Goal: Find specific page/section: Find specific page/section

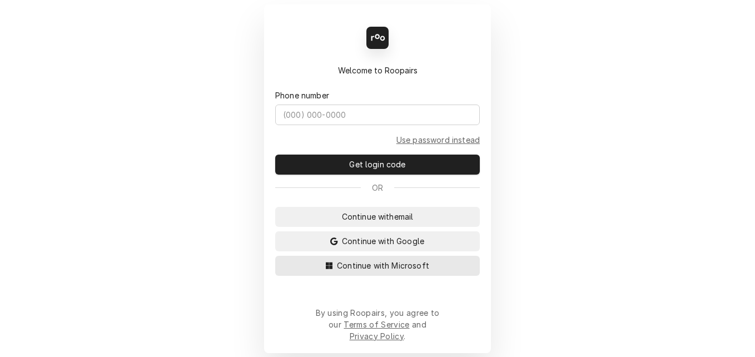
click at [359, 271] on span "Continue with Microsoft" at bounding box center [383, 265] width 97 height 12
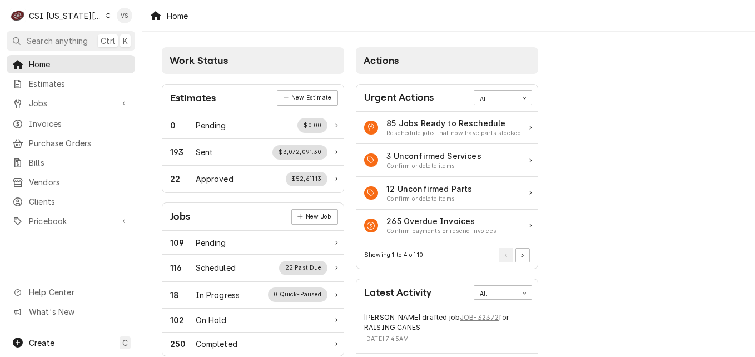
click at [106, 18] on div "Dynamic Content Wrapper" at bounding box center [108, 16] width 5 height 8
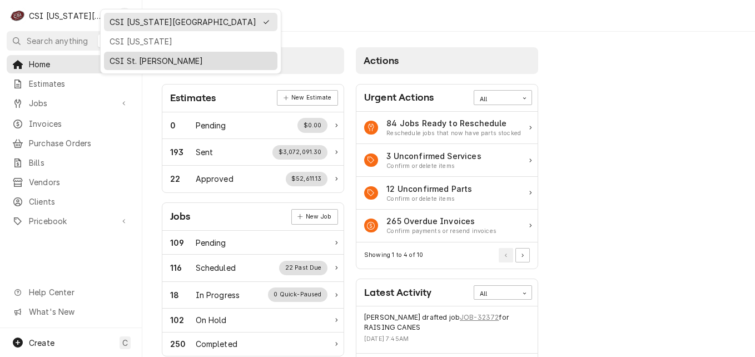
click at [133, 56] on div "CSI St. Louis" at bounding box center [190, 61] width 162 height 12
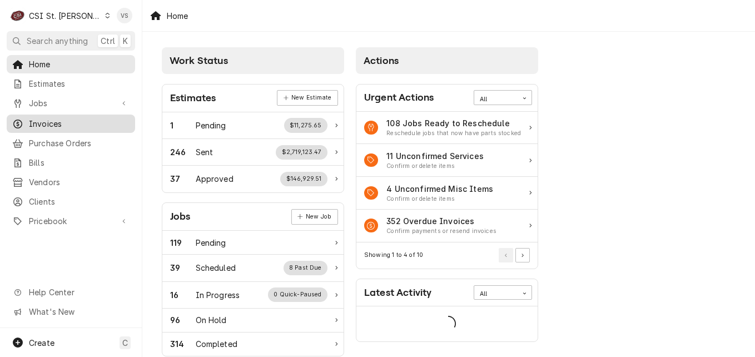
click at [57, 118] on span "Invoices" at bounding box center [79, 124] width 101 height 12
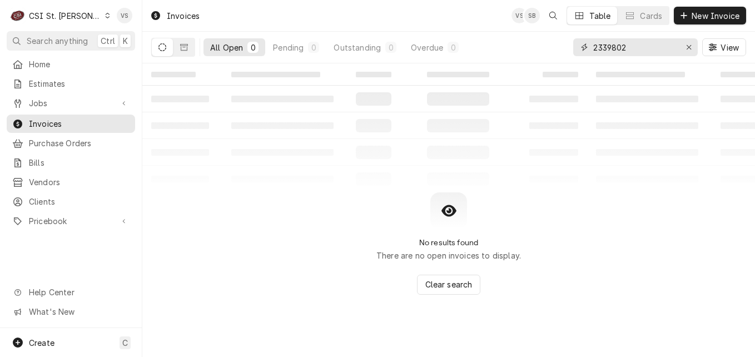
click at [633, 49] on input "2339802" at bounding box center [634, 47] width 83 height 18
click at [632, 47] on input "2339802" at bounding box center [634, 47] width 83 height 18
drag, startPoint x: 631, startPoint y: 46, endPoint x: 573, endPoint y: 47, distance: 57.8
click at [573, 47] on div "2339802" at bounding box center [635, 47] width 124 height 18
click at [640, 48] on input "2339802" at bounding box center [634, 47] width 83 height 18
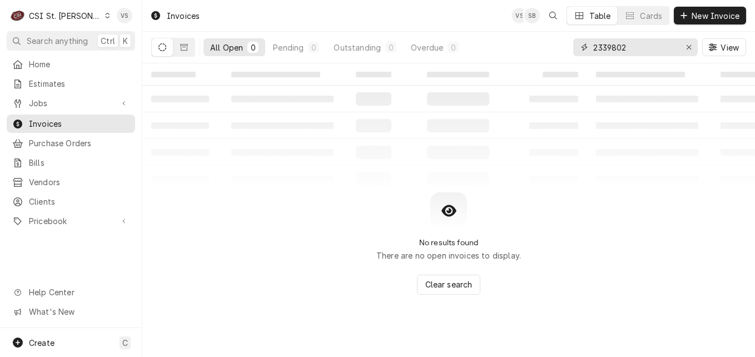
click at [640, 48] on input "2339802" at bounding box center [634, 47] width 83 height 18
drag, startPoint x: 640, startPoint y: 48, endPoint x: 568, endPoint y: 43, distance: 71.9
click at [576, 43] on div "2339802" at bounding box center [635, 47] width 124 height 18
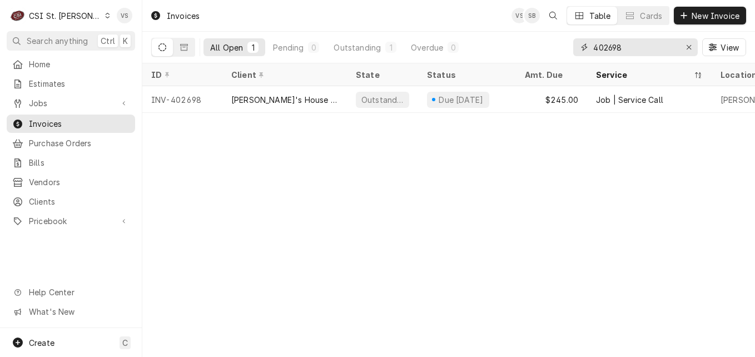
drag, startPoint x: 632, startPoint y: 49, endPoint x: 533, endPoint y: 45, distance: 99.5
click at [535, 45] on div "All Open 1 Pending 0 Outstanding 1 Overdue 0 402698 View" at bounding box center [448, 47] width 595 height 31
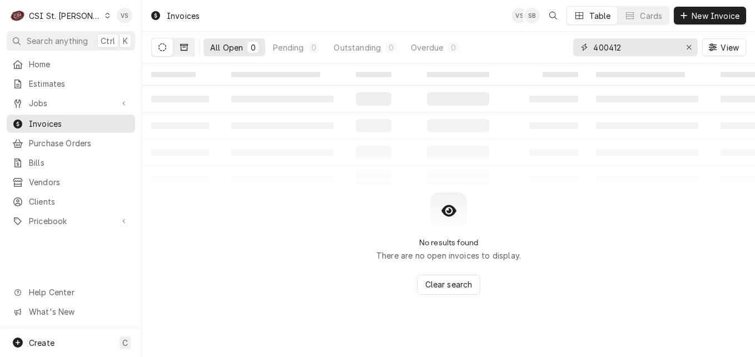
type input "400412"
click at [188, 47] on button "Dynamic Content Wrapper" at bounding box center [183, 47] width 21 height 18
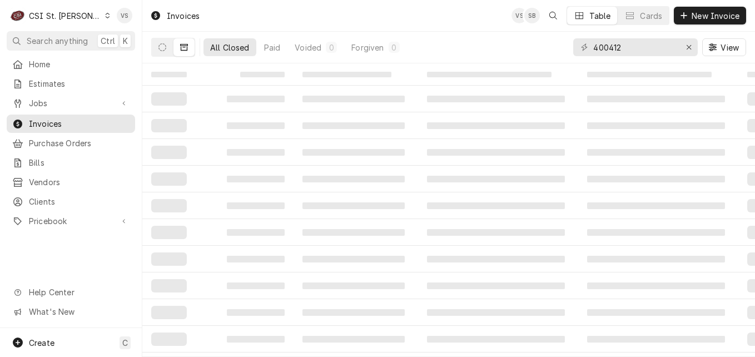
click at [106, 17] on icon "Dynamic Content Wrapper" at bounding box center [108, 16] width 4 height 6
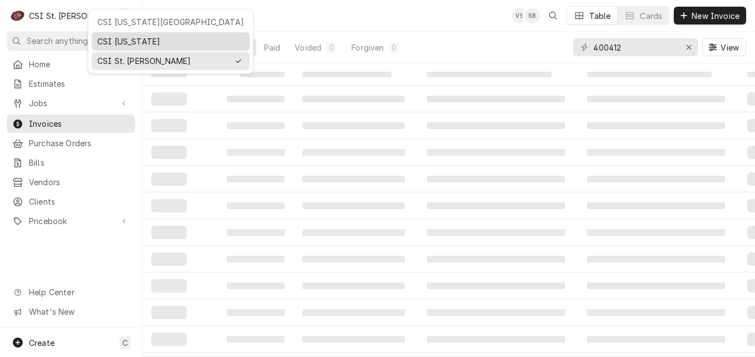
click at [128, 39] on div "CSI [US_STATE]" at bounding box center [170, 42] width 147 height 12
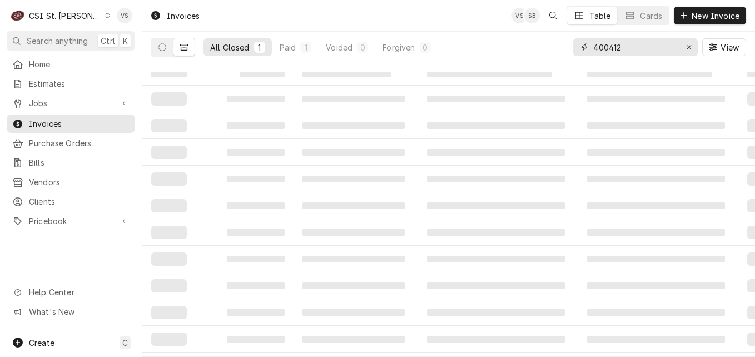
click at [595, 50] on input "400412" at bounding box center [634, 47] width 83 height 18
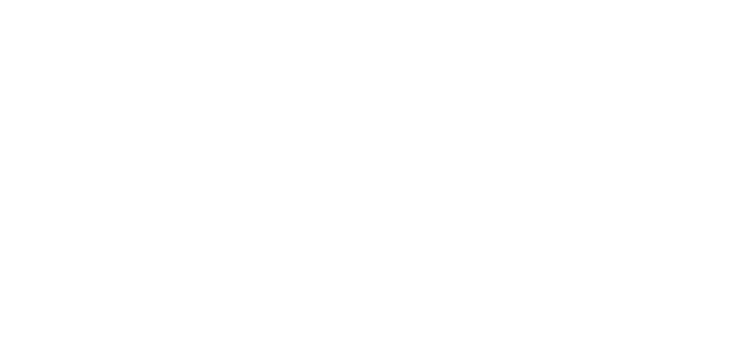
click at [595, 46] on div "Dynamic Content Wrapper" at bounding box center [377, 178] width 755 height 357
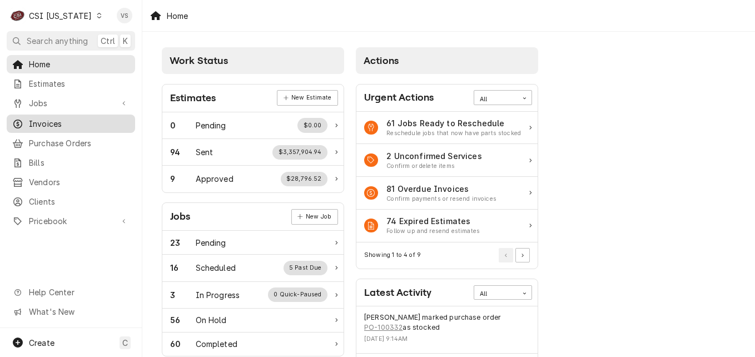
click at [54, 122] on span "Invoices" at bounding box center [79, 124] width 101 height 12
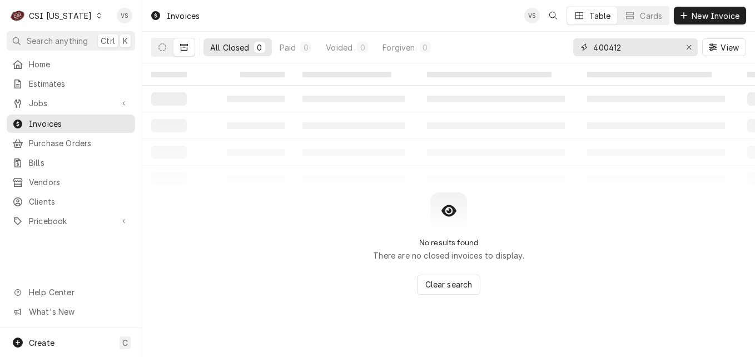
click at [596, 46] on input "400412" at bounding box center [634, 47] width 83 height 18
type input "100412"
click at [168, 49] on button "Dynamic Content Wrapper" at bounding box center [162, 47] width 21 height 18
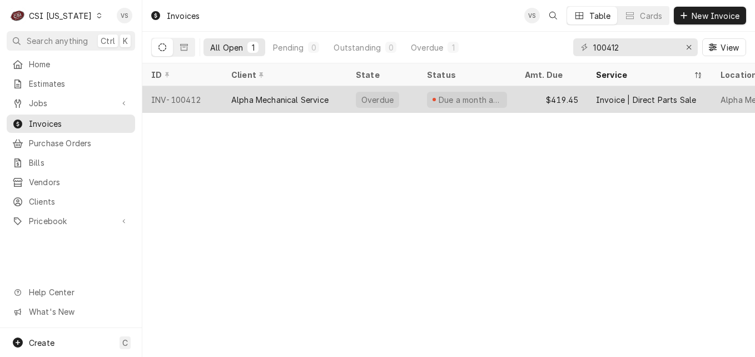
click at [242, 103] on div "Alpha Mechanical Service" at bounding box center [284, 99] width 124 height 27
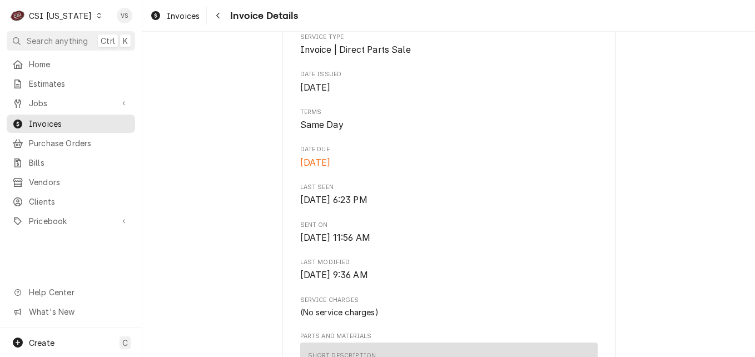
scroll to position [389, 0]
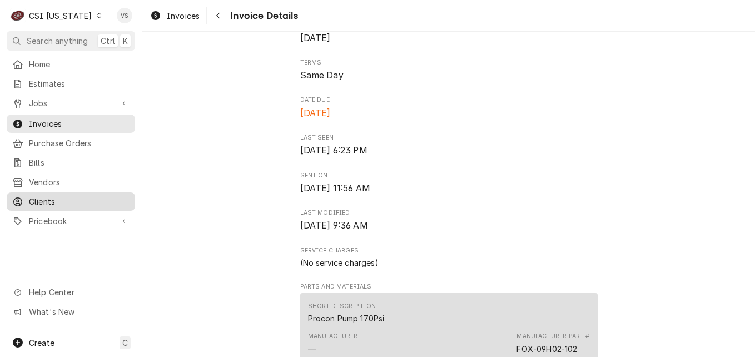
click at [37, 197] on span "Clients" at bounding box center [79, 202] width 101 height 12
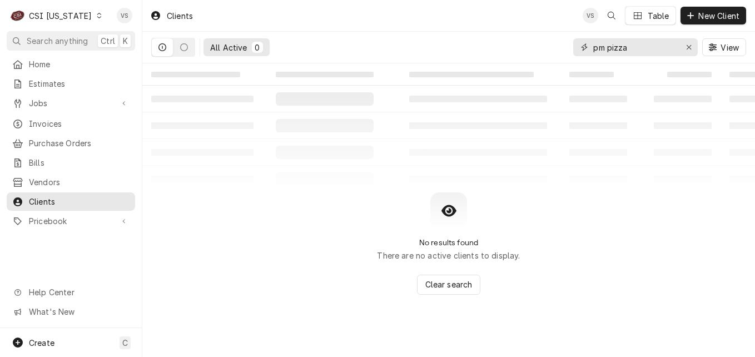
drag, startPoint x: 628, startPoint y: 46, endPoint x: 582, endPoint y: 46, distance: 46.7
click at [582, 46] on div "pm pizza" at bounding box center [635, 47] width 124 height 18
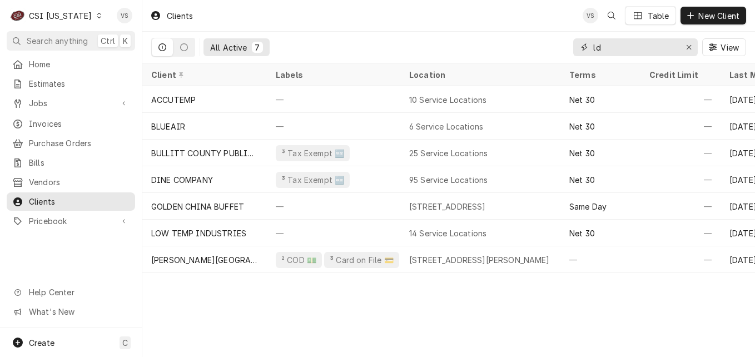
type input "l"
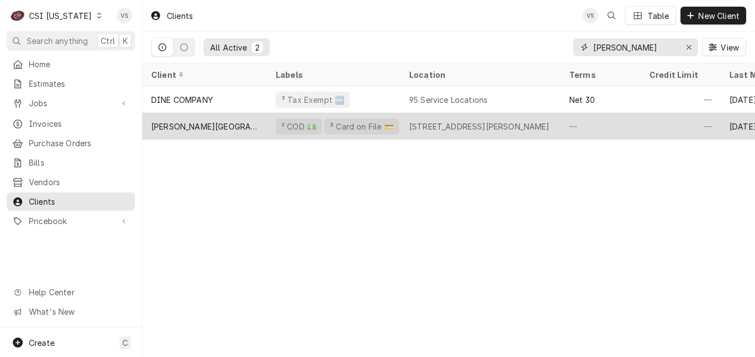
type input "walden"
click at [242, 123] on div "[PERSON_NAME][GEOGRAPHIC_DATA]" at bounding box center [204, 126] width 124 height 27
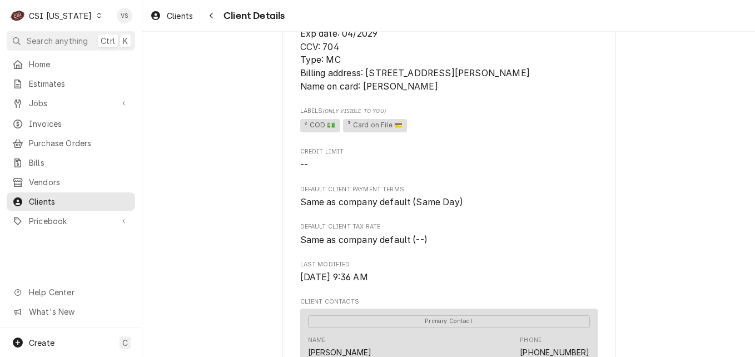
scroll to position [147, 0]
